Goal: Task Accomplishment & Management: Manage account settings

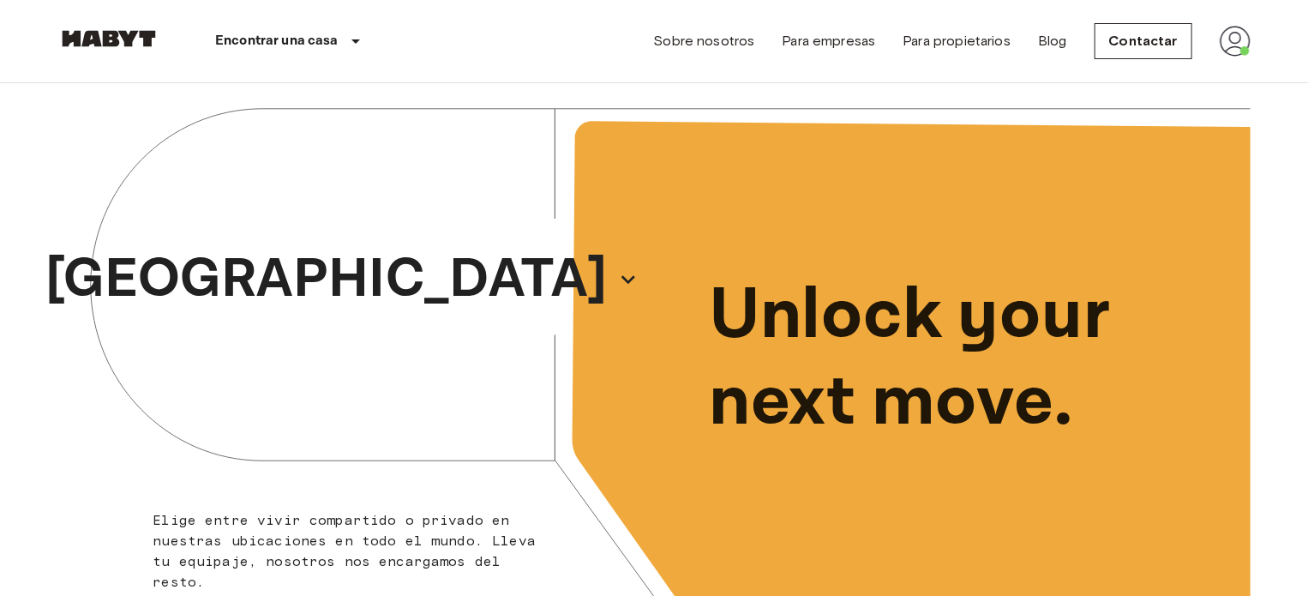
click at [1240, 47] on img at bounding box center [1235, 41] width 31 height 31
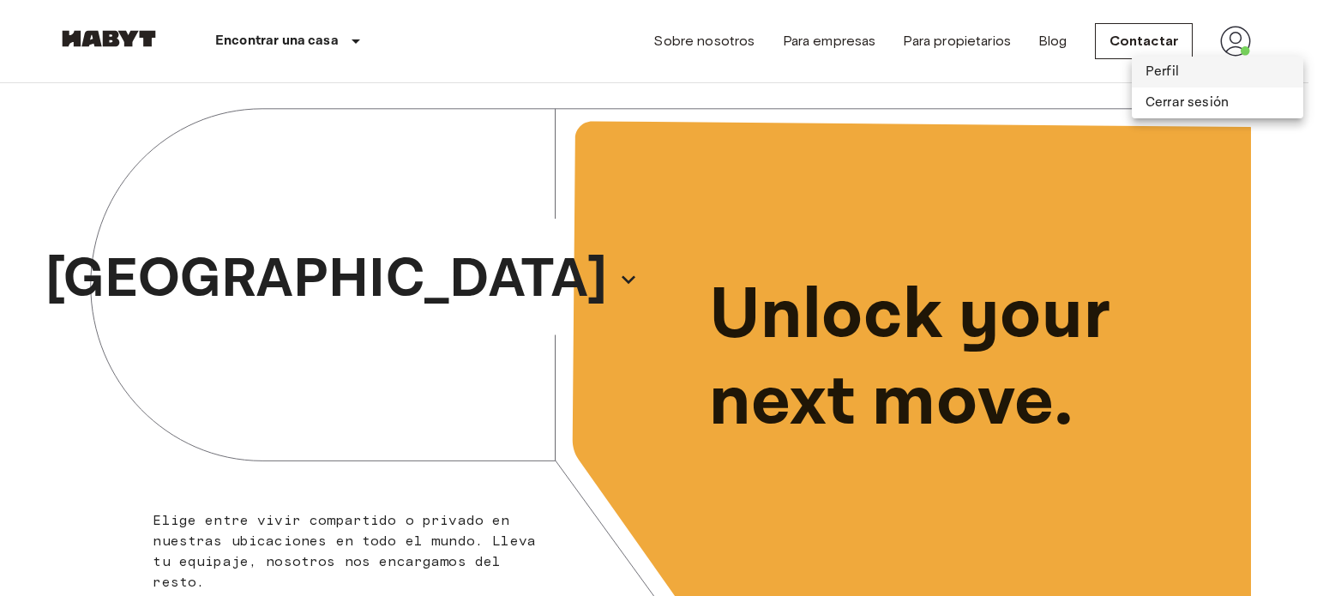
click at [1199, 70] on li "Perfil" at bounding box center [1217, 72] width 171 height 31
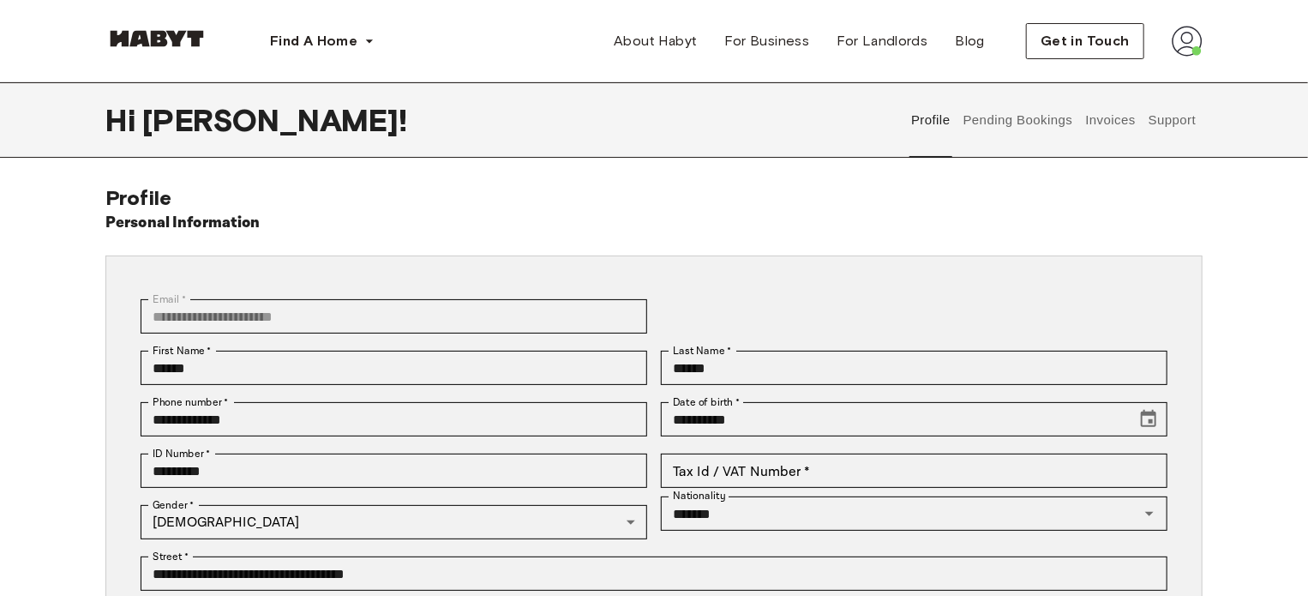
click at [1094, 128] on button "Invoices" at bounding box center [1111, 119] width 54 height 75
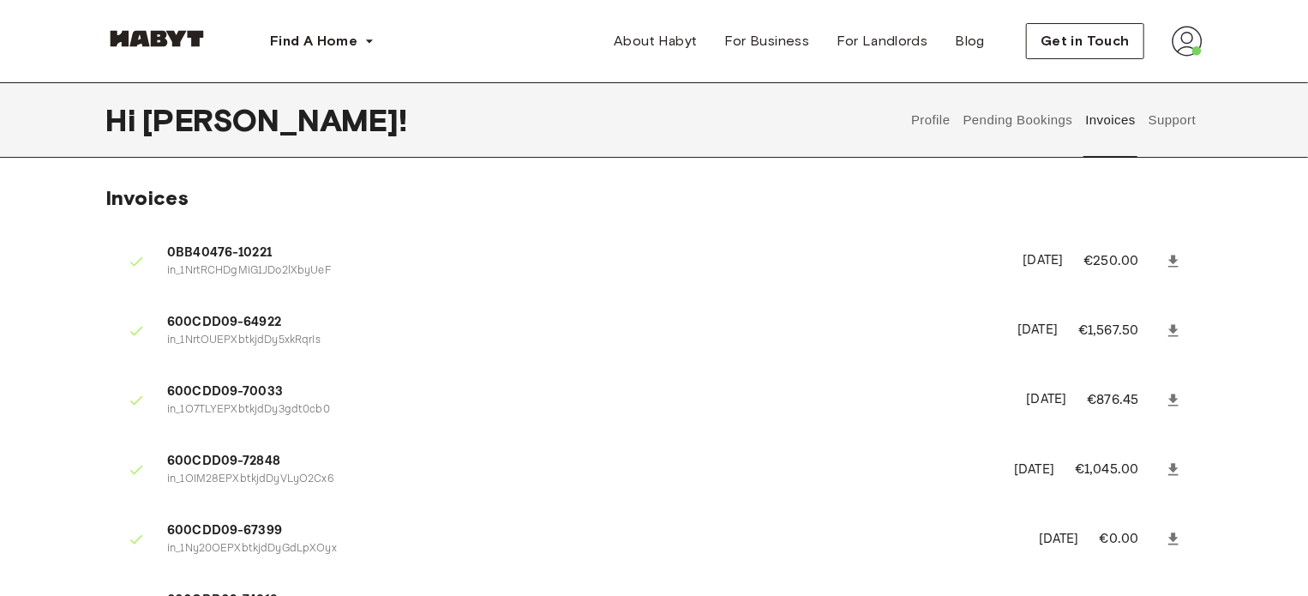
click at [1179, 261] on icon at bounding box center [1173, 261] width 17 height 17
click at [1173, 338] on icon at bounding box center [1173, 330] width 17 height 17
